Goal: Find specific page/section: Find specific page/section

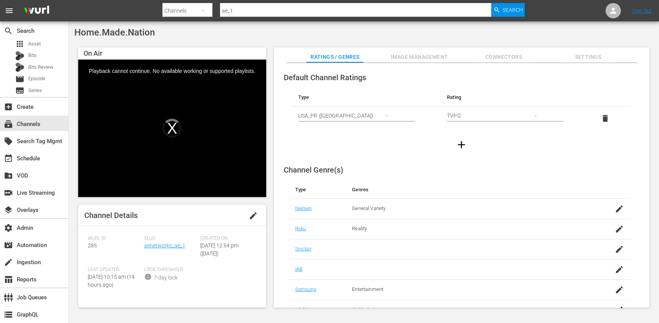
click at [273, 43] on div "Home.Made.Nation On Air Video Player is loading. Pause Unmute Current Time 11:3…" at bounding box center [364, 169] width 590 height 296
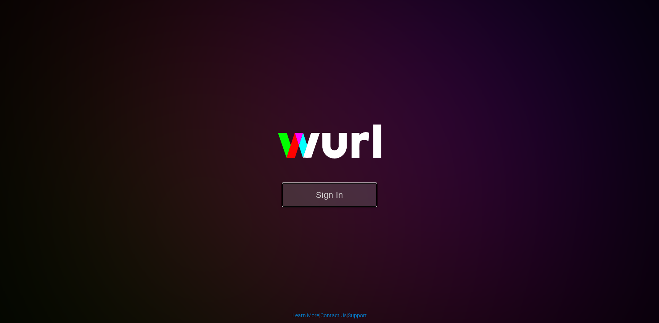
click at [326, 196] on button "Sign In" at bounding box center [329, 194] width 95 height 25
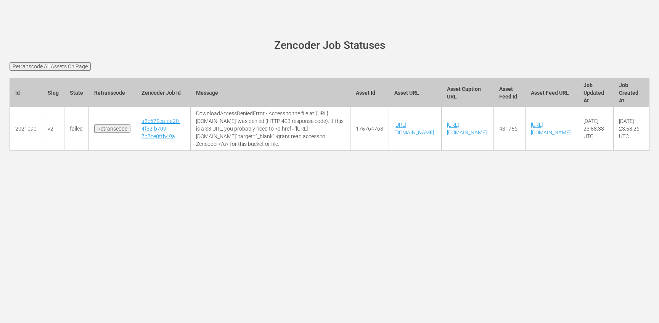
click at [100, 133] on input "Retranscode" at bounding box center [112, 128] width 36 height 8
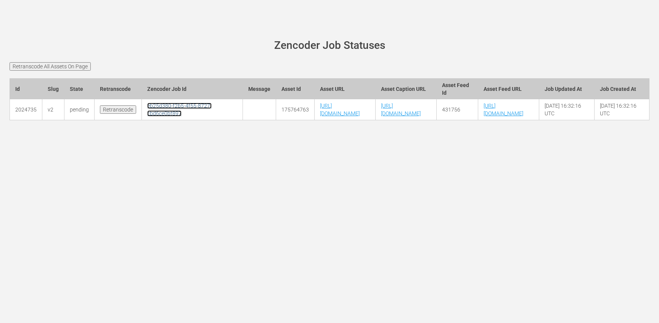
click at [155, 116] on link "eb25d380-f2b5-4f55-8727-cbd6ce0bf897" at bounding box center [179, 110] width 64 height 14
click at [161, 116] on link "eb25d380-f2b5-4f55-8727-cbd6ce0bf897" at bounding box center [179, 110] width 64 height 14
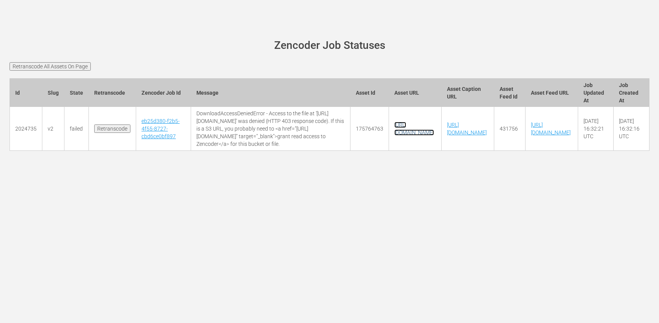
click at [434, 135] on link "[URL][DOMAIN_NAME]" at bounding box center [414, 129] width 40 height 14
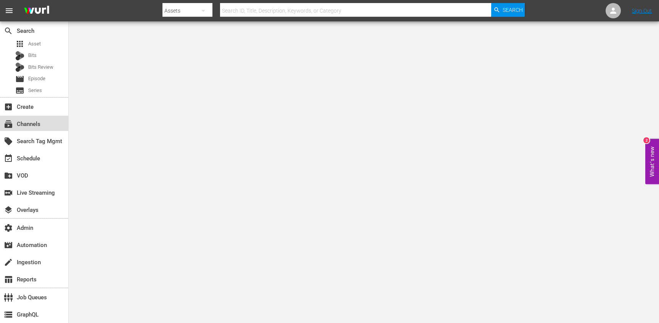
click at [47, 119] on div "subscriptions Channels" at bounding box center [34, 123] width 68 height 15
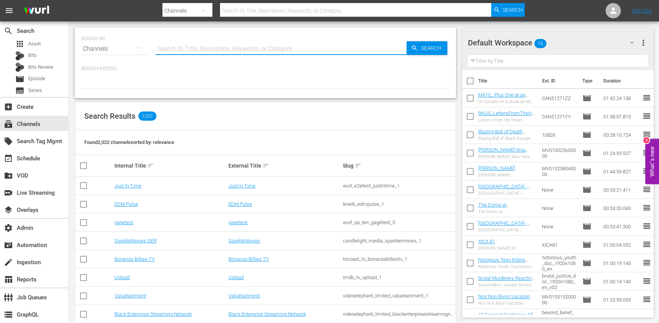
click at [171, 50] on input "text" at bounding box center [281, 49] width 251 height 18
type input "harlem"
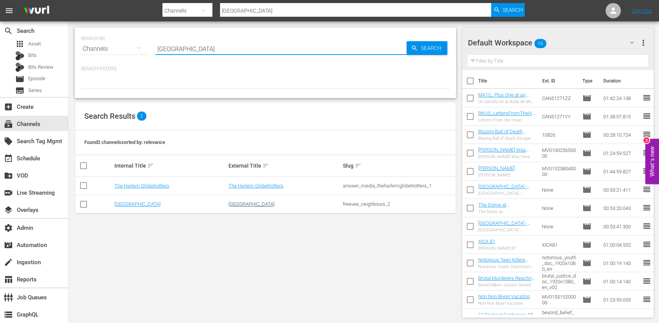
type input "harlem"
click at [237, 203] on link "Harlem" at bounding box center [251, 204] width 46 height 6
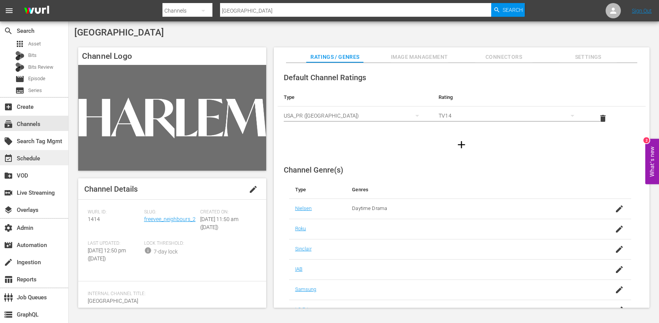
click at [34, 156] on div "event_available Schedule" at bounding box center [21, 157] width 43 height 7
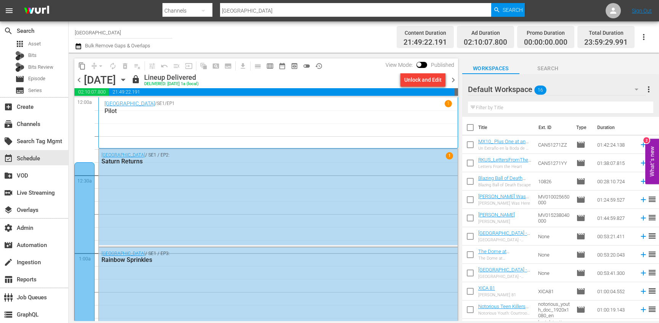
click at [127, 80] on icon "button" at bounding box center [123, 80] width 8 height 8
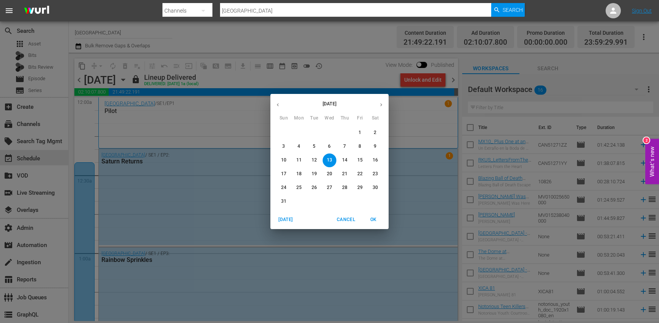
click at [287, 188] on span "24" at bounding box center [284, 187] width 14 height 6
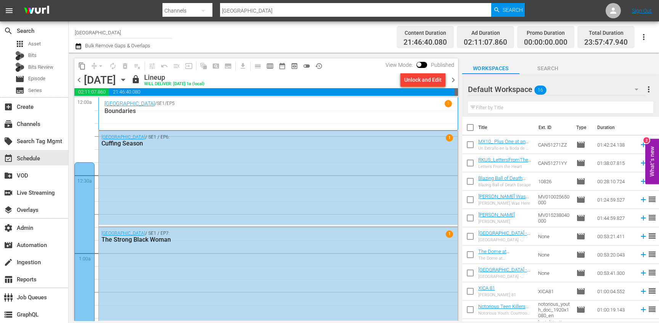
click at [78, 81] on span "chevron_left" at bounding box center [79, 80] width 10 height 10
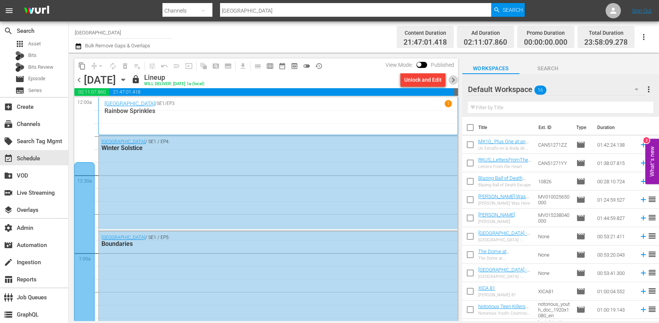
click at [452, 77] on span "chevron_right" at bounding box center [454, 80] width 10 height 10
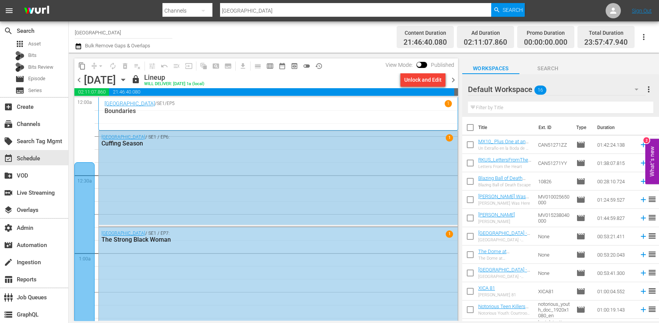
click at [258, 157] on div "Harlem / SE1 / EP6: Cuffing Season 1" at bounding box center [278, 178] width 359 height 94
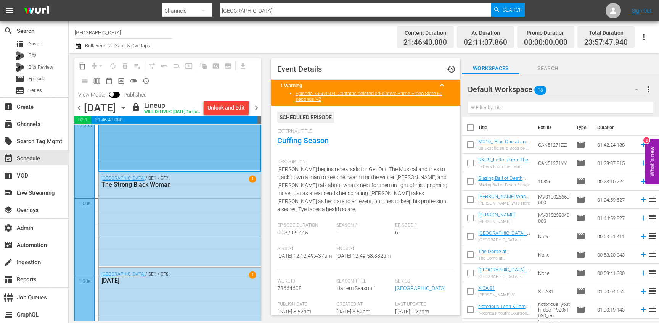
scroll to position [87, 0]
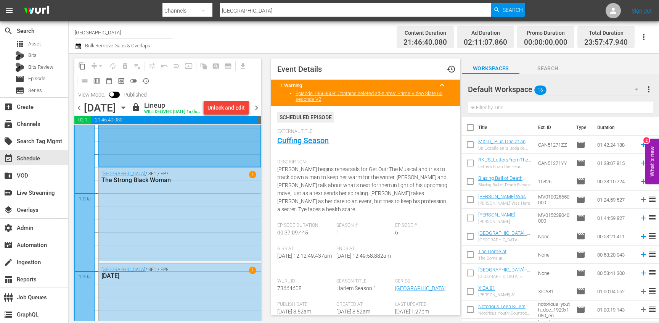
click at [203, 203] on div "Harlem / SE1 / EP7: The Strong Black Woman 1" at bounding box center [180, 213] width 162 height 93
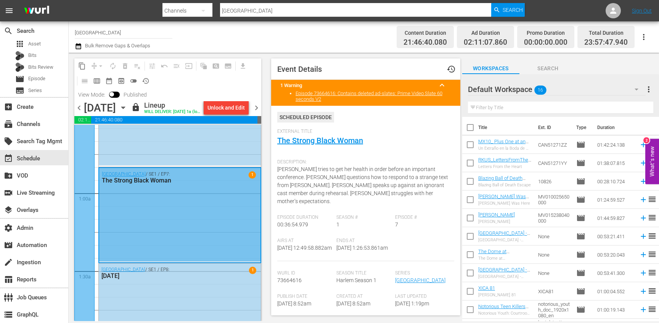
click at [79, 106] on span "chevron_left" at bounding box center [79, 108] width 10 height 10
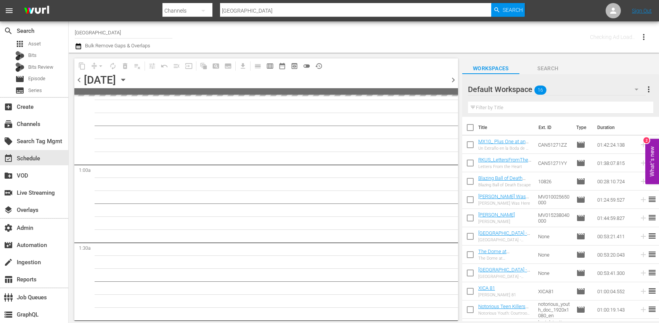
scroll to position [100, 0]
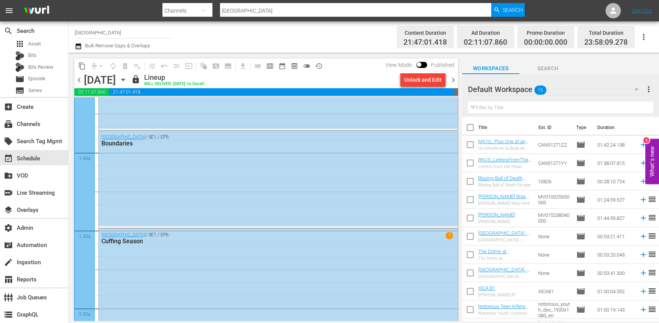
click at [76, 76] on span "chevron_left" at bounding box center [79, 80] width 10 height 10
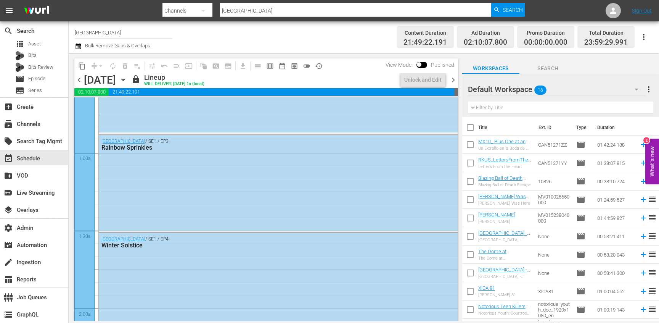
click at [76, 76] on span "chevron_left" at bounding box center [79, 80] width 10 height 10
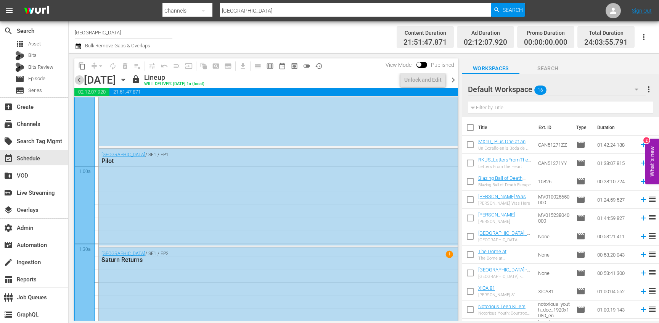
click at [76, 76] on span "chevron_left" at bounding box center [79, 80] width 10 height 10
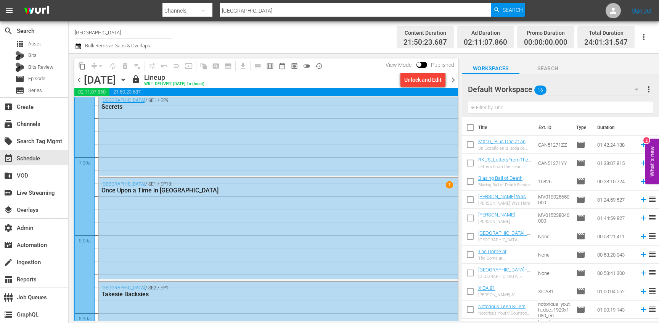
scroll to position [1103, 0]
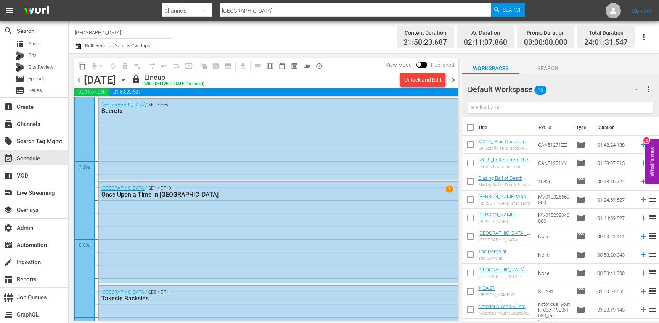
click at [143, 188] on div "Harlem / SE1 / EP10: Once Upon a Time in Harlem" at bounding box center [257, 191] width 312 height 13
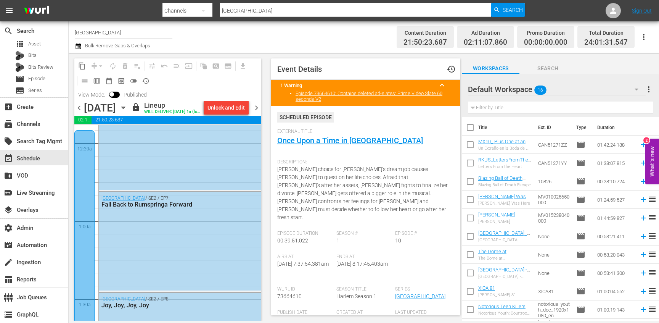
scroll to position [0, 0]
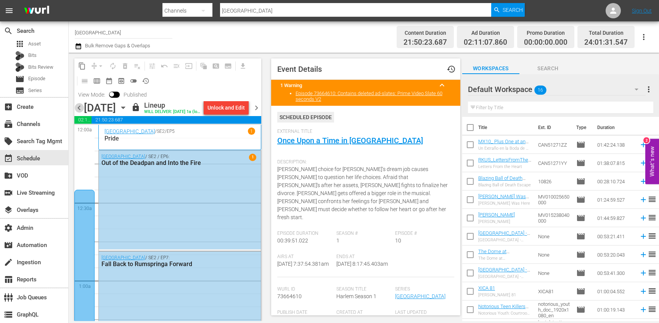
click at [79, 113] on span "chevron_left" at bounding box center [79, 108] width 10 height 10
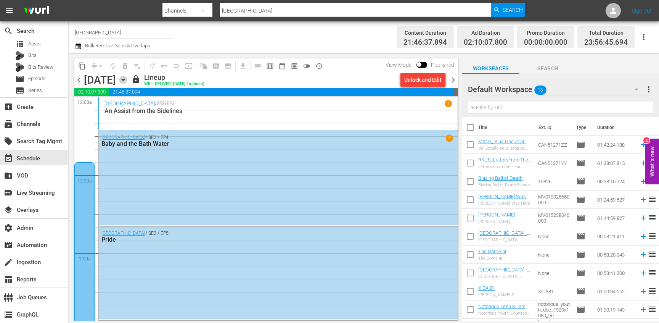
click at [127, 77] on icon "button" at bounding box center [123, 80] width 8 height 8
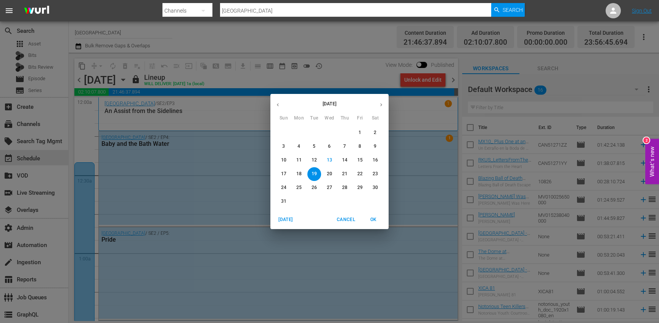
click at [385, 104] on button "button" at bounding box center [381, 104] width 15 height 15
click at [381, 101] on button "button" at bounding box center [381, 104] width 15 height 15
click at [331, 148] on span "8" at bounding box center [330, 146] width 14 height 6
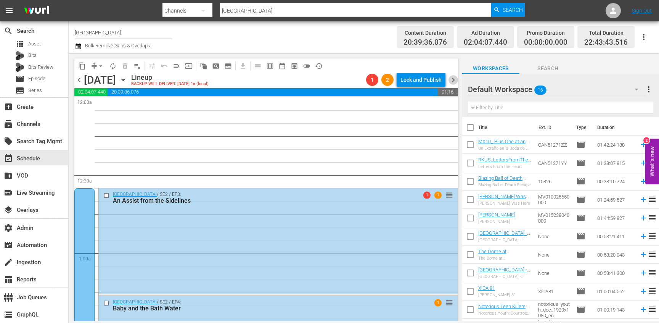
click at [456, 79] on span "chevron_right" at bounding box center [454, 80] width 10 height 10
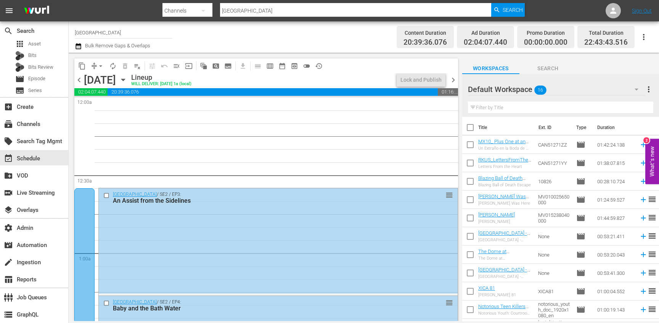
click at [456, 79] on span "chevron_right" at bounding box center [454, 80] width 10 height 10
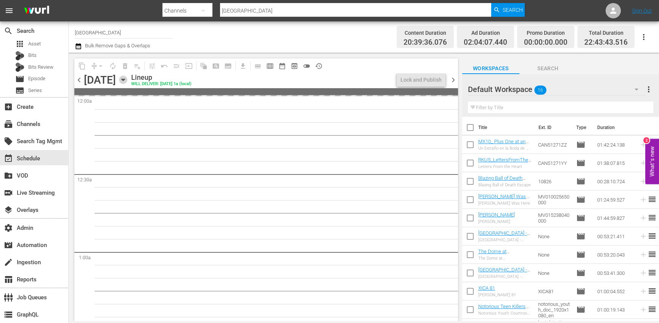
click at [127, 84] on icon "button" at bounding box center [123, 80] width 8 height 8
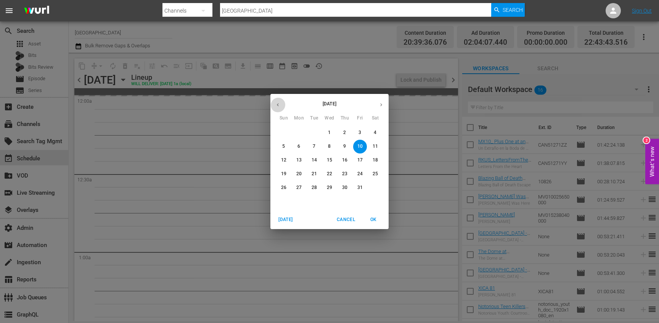
click at [280, 105] on icon "button" at bounding box center [278, 105] width 6 height 6
click at [331, 145] on p "10" at bounding box center [329, 146] width 5 height 6
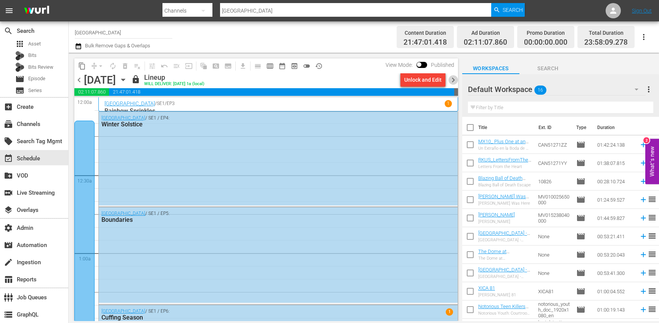
click at [457, 79] on span "chevron_right" at bounding box center [454, 80] width 10 height 10
